Goal: Check status: Check status

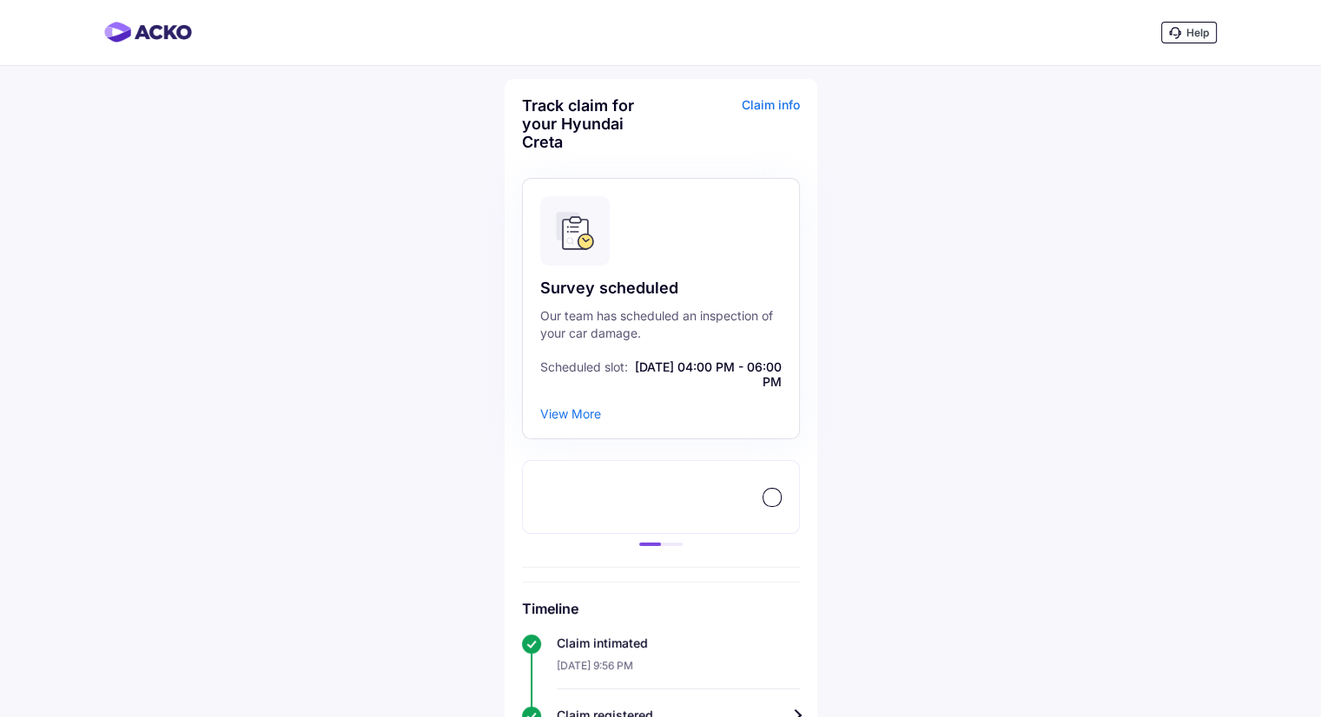
click at [572, 411] on div "View More" at bounding box center [570, 413] width 61 height 15
click at [570, 418] on div "View More" at bounding box center [570, 413] width 61 height 15
click at [573, 417] on div "View More" at bounding box center [570, 413] width 61 height 15
click at [771, 506] on div at bounding box center [771, 497] width 19 height 19
click at [771, 502] on div at bounding box center [771, 497] width 17 height 17
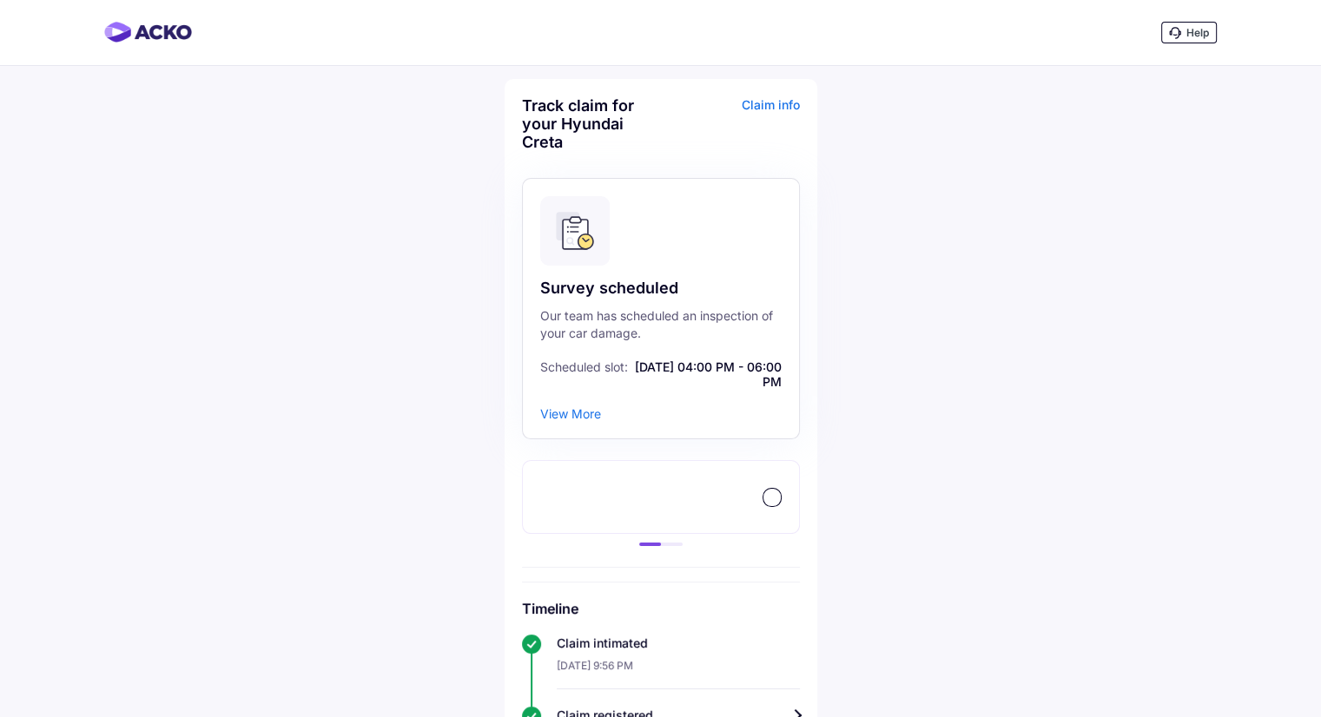
click at [558, 414] on div "View More" at bounding box center [570, 413] width 61 height 15
click at [611, 272] on div "Survey scheduled Our team has scheduled an inspection of your car damage. Sched…" at bounding box center [661, 308] width 278 height 261
click at [787, 104] on div "Claim info" at bounding box center [732, 130] width 135 height 68
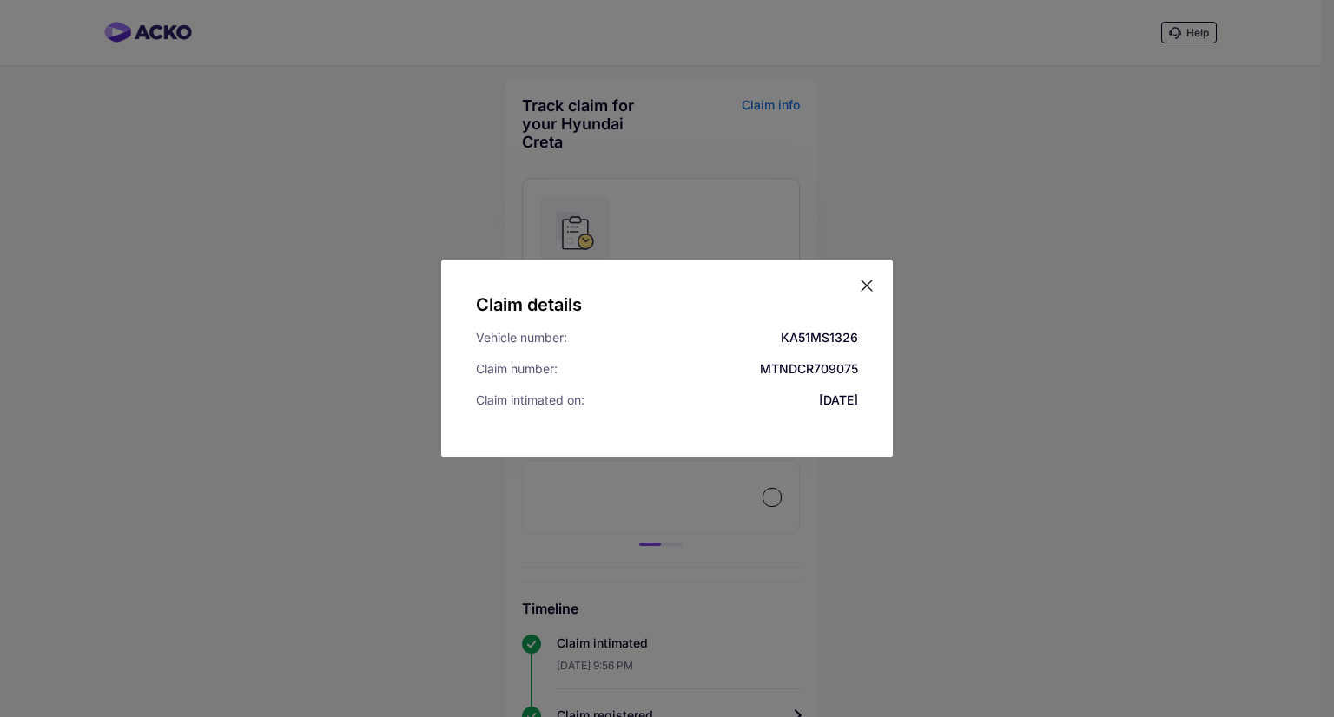
click at [868, 289] on icon at bounding box center [866, 285] width 17 height 17
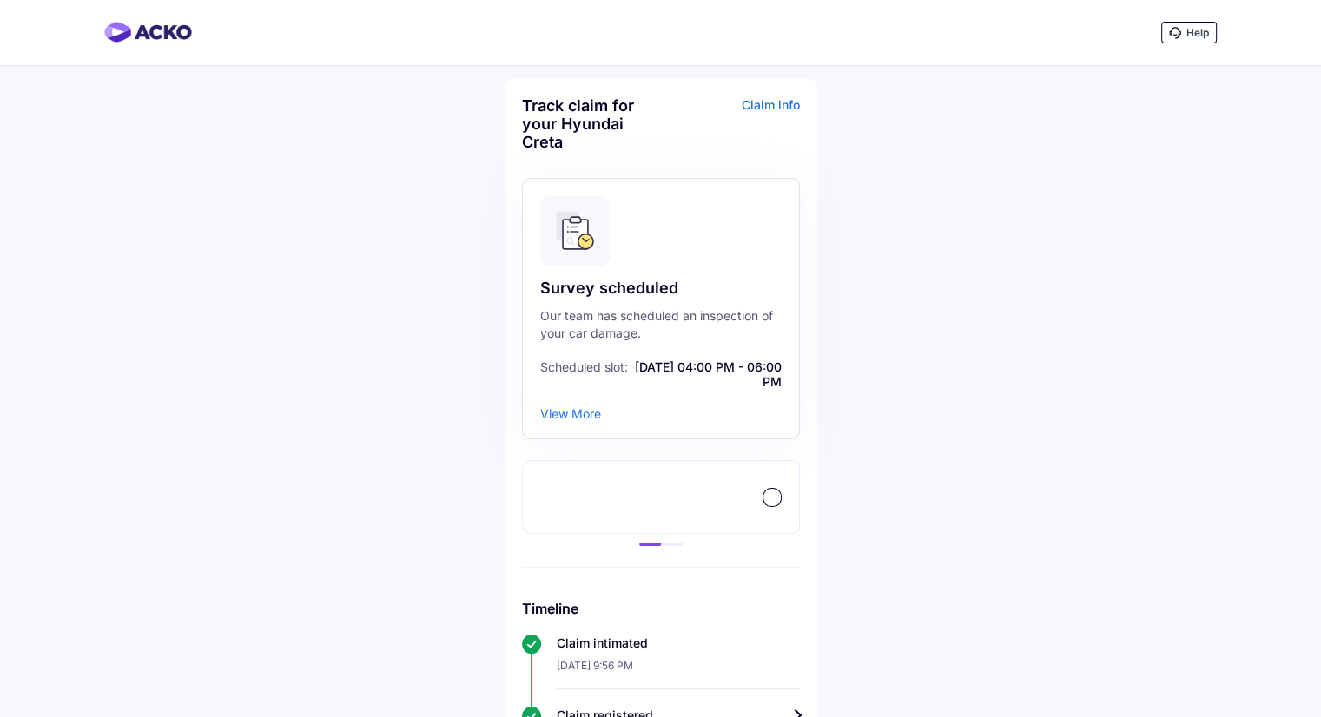
click at [577, 409] on div "View More" at bounding box center [570, 413] width 61 height 15
click at [701, 317] on div "Our team has scheduled an inspection of your car damage." at bounding box center [660, 324] width 241 height 35
